Goal: Task Accomplishment & Management: Use online tool/utility

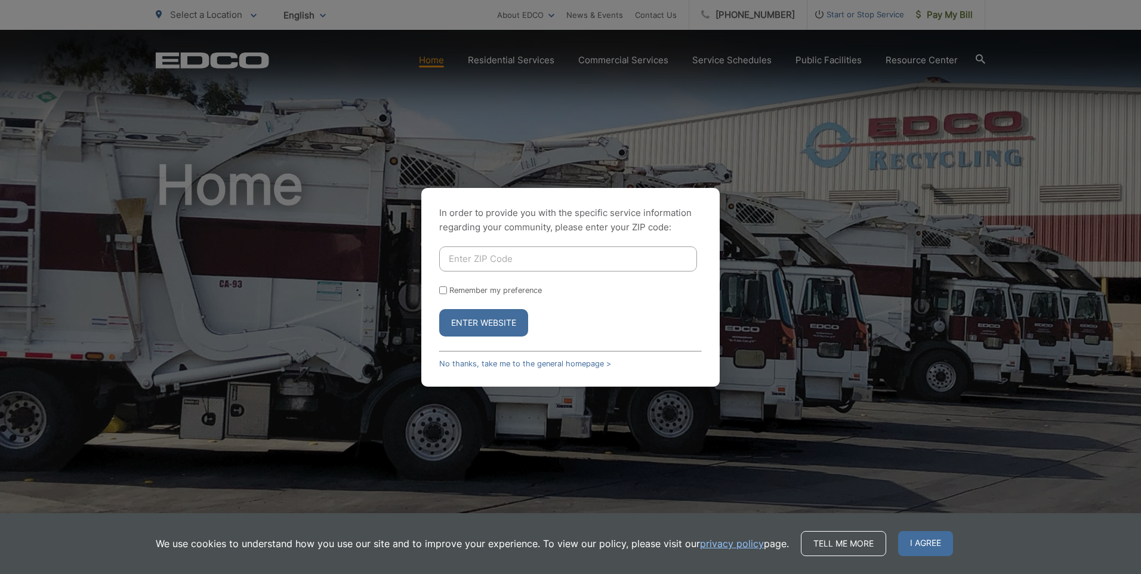
click at [462, 258] on input "Enter ZIP Code" at bounding box center [568, 258] width 258 height 25
type input "92028"
click at [445, 289] on input "Remember my preference" at bounding box center [443, 290] width 8 height 8
checkbox input "true"
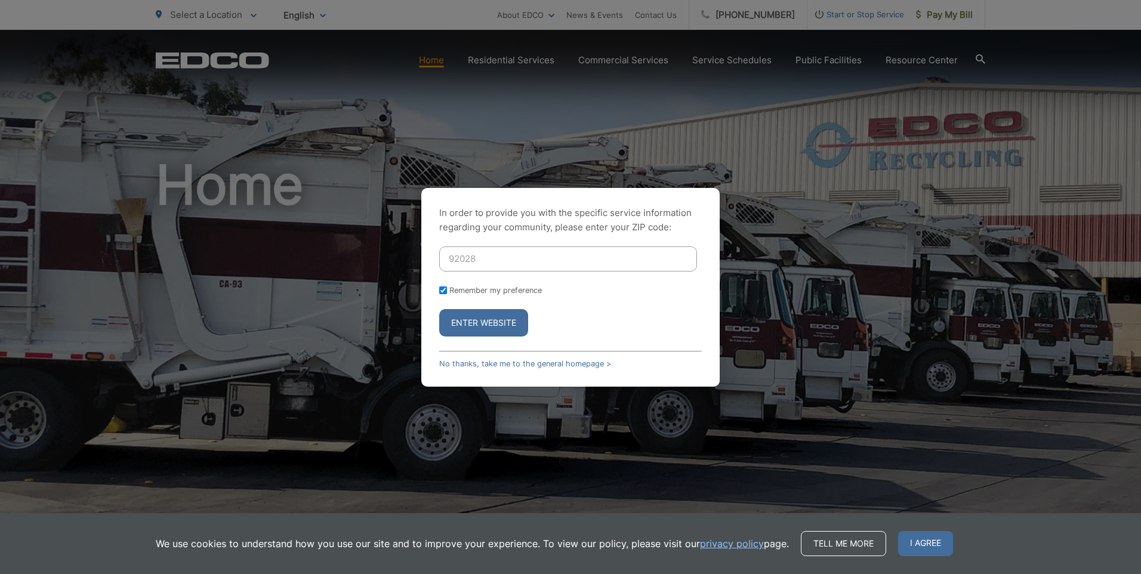
click at [465, 317] on button "Enter Website" at bounding box center [483, 322] width 89 height 27
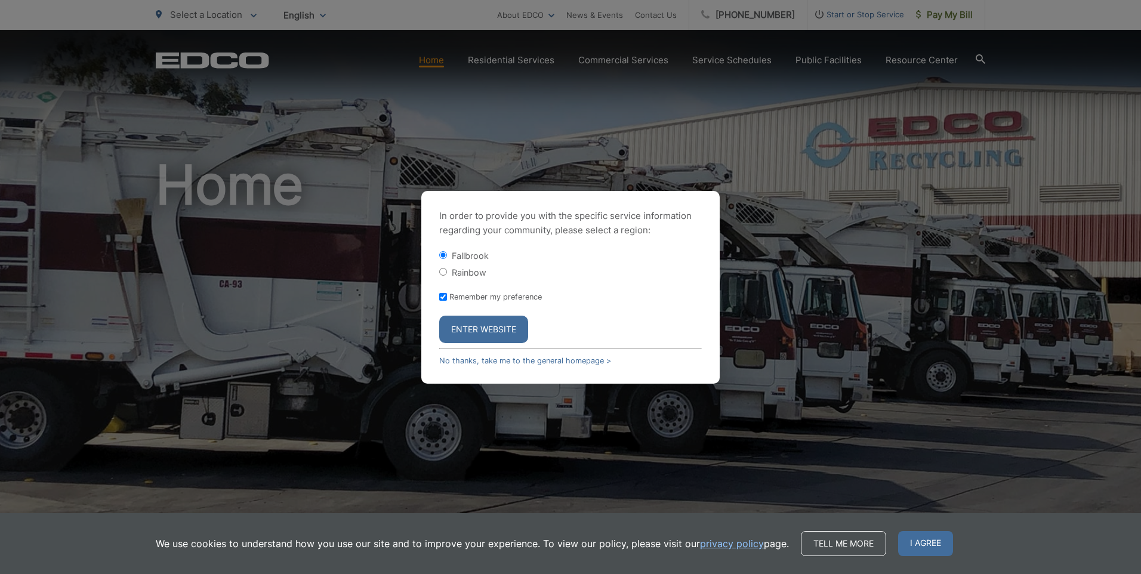
click at [480, 328] on button "Enter Website" at bounding box center [483, 329] width 89 height 27
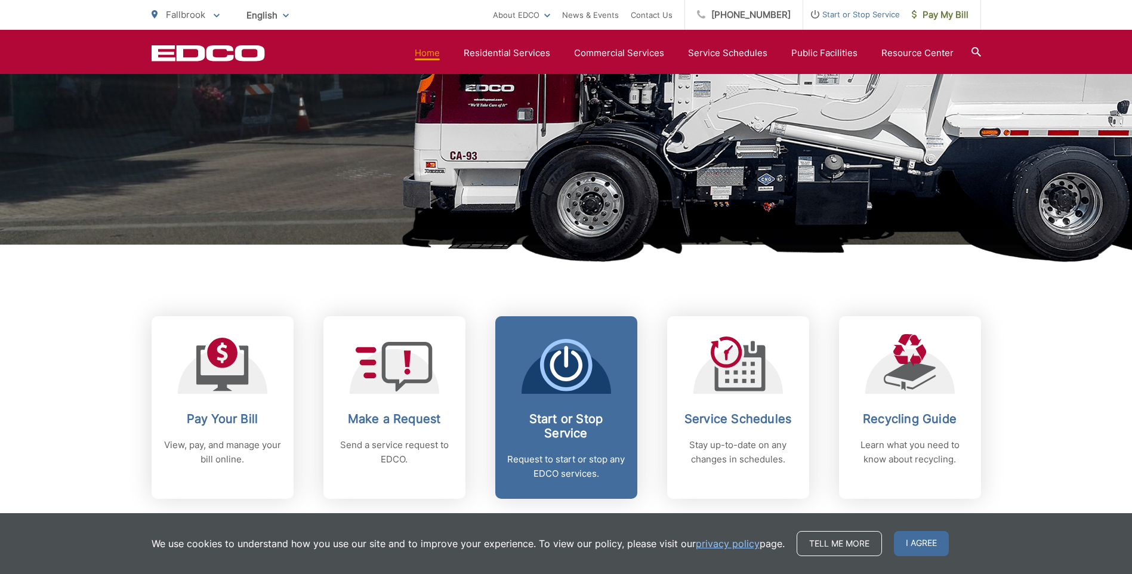
scroll to position [298, 0]
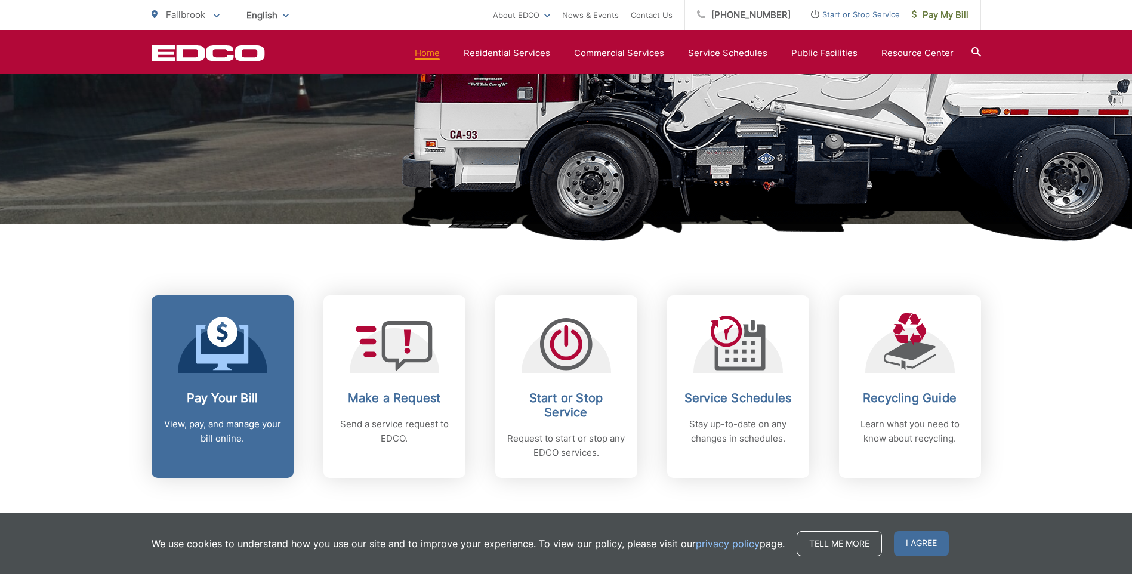
click at [246, 439] on p "View, pay, and manage your bill online." at bounding box center [223, 431] width 118 height 29
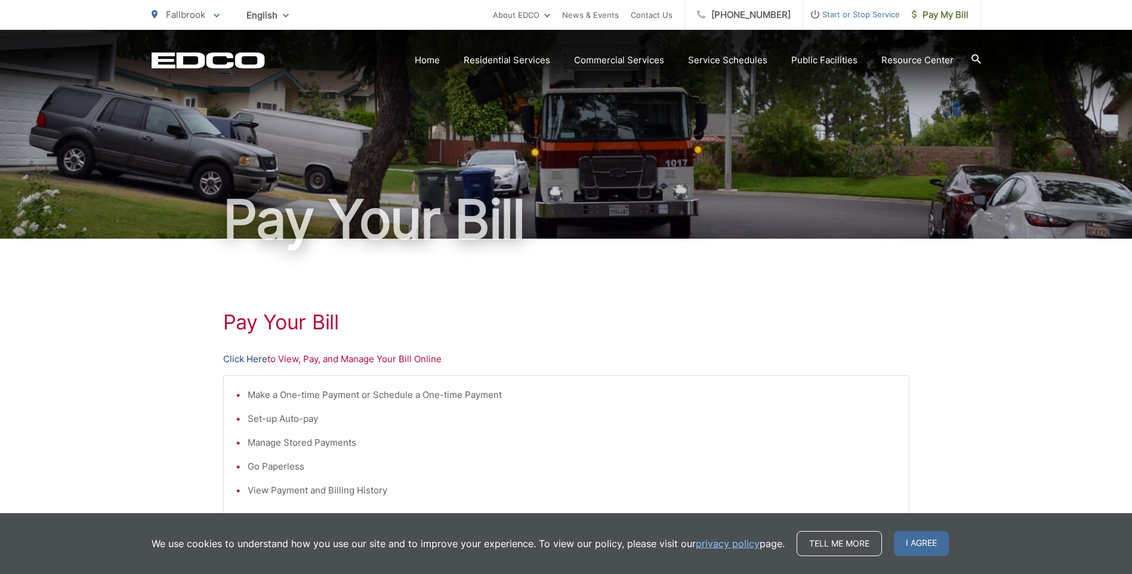
click at [257, 359] on link "Click Here" at bounding box center [245, 359] width 44 height 14
